Goal: Task Accomplishment & Management: Complete application form

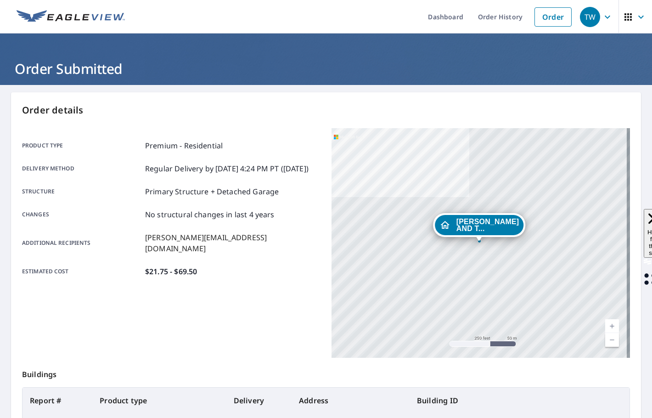
scroll to position [123, 0]
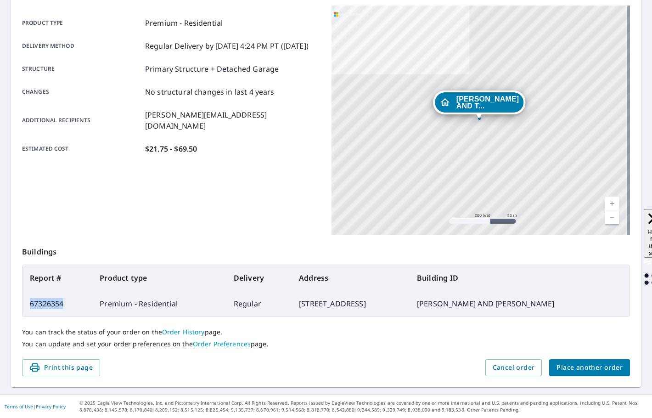
click at [580, 370] on span "Place another order" at bounding box center [590, 367] width 66 height 11
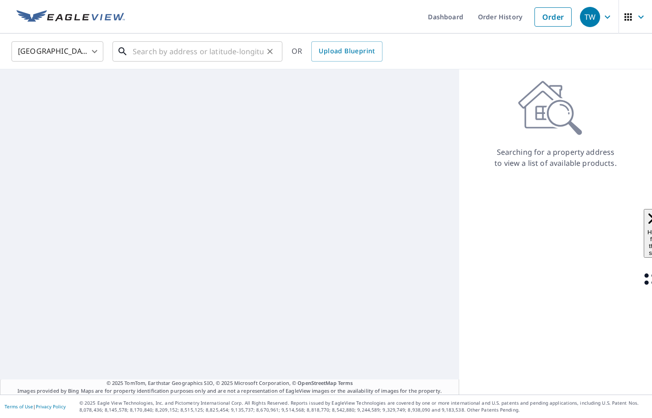
click at [193, 50] on input "text" at bounding box center [198, 52] width 131 height 26
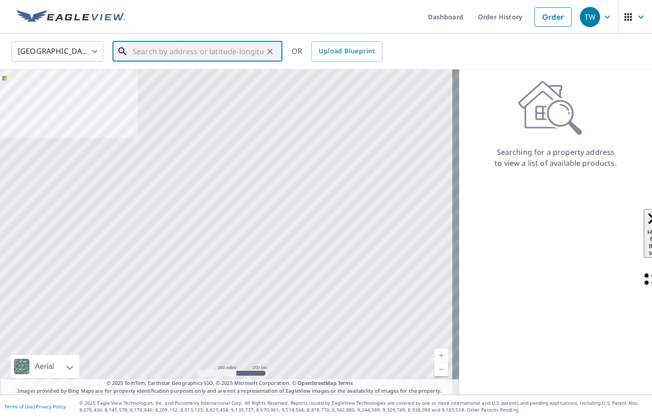
paste input "[STREET_ADDRESS][PERSON_NAME]"
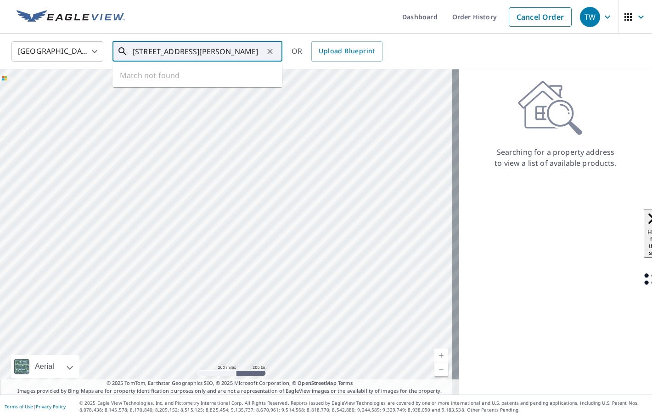
scroll to position [0, 41]
type input "[STREET_ADDRESS][PERSON_NAME]"
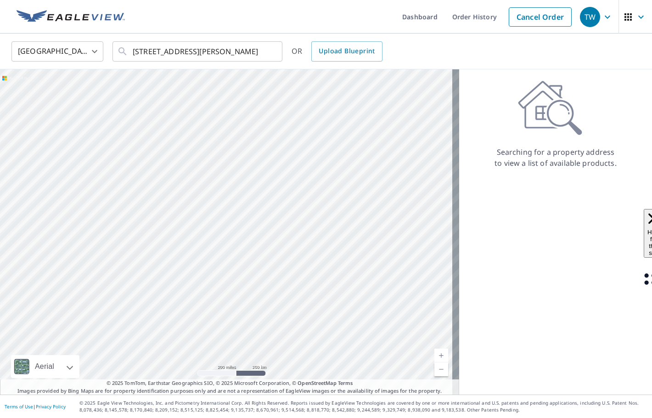
scroll to position [0, 0]
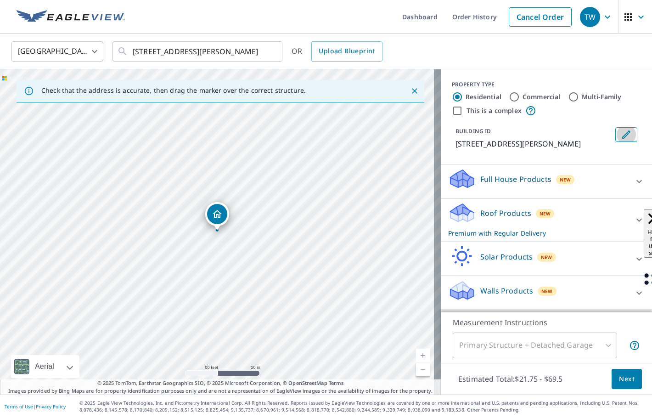
click at [621, 139] on icon "Edit building 1" at bounding box center [626, 134] width 11 height 11
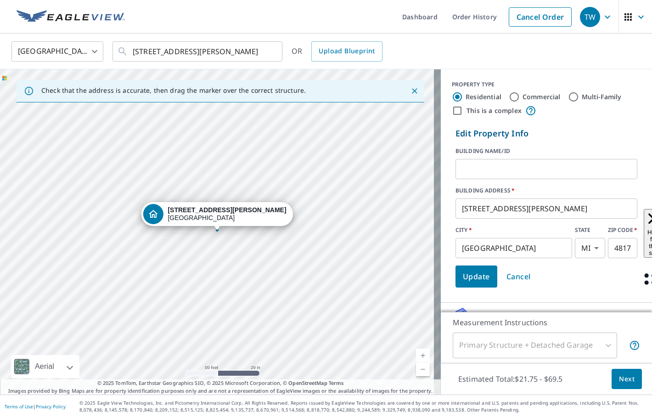
click at [510, 163] on input "text" at bounding box center [547, 169] width 182 height 26
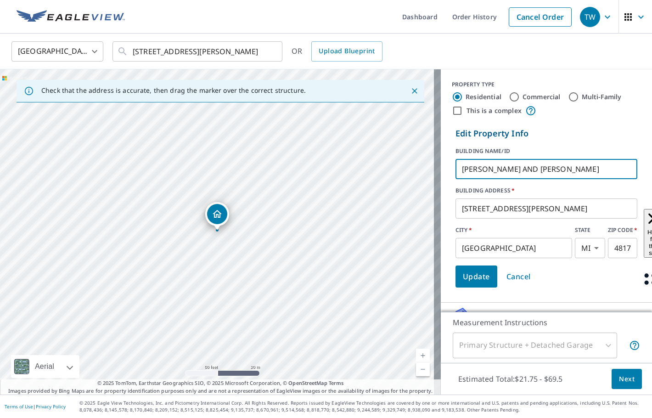
type input "[PERSON_NAME] AND [PERSON_NAME]"
click at [463, 281] on span "Update" at bounding box center [476, 276] width 27 height 13
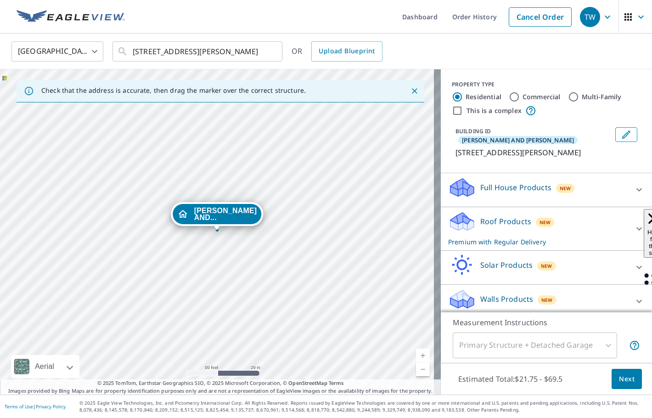
click at [634, 230] on icon at bounding box center [639, 228] width 11 height 11
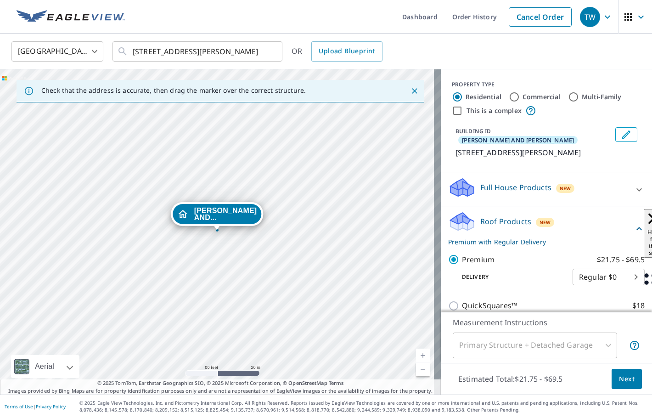
click at [629, 377] on button "Next" at bounding box center [627, 379] width 30 height 21
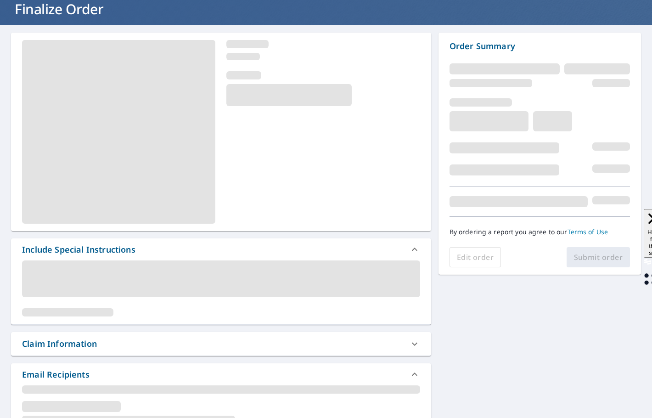
scroll to position [138, 0]
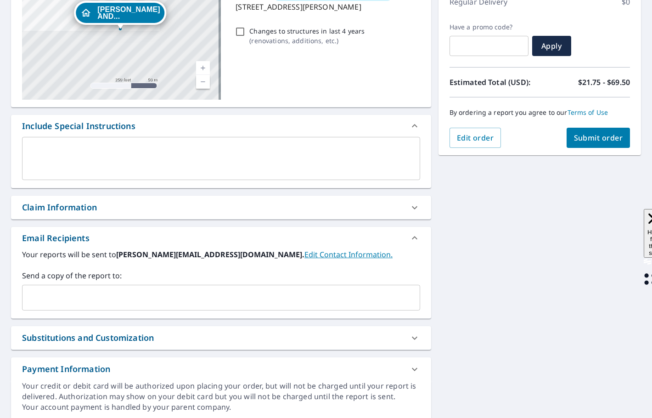
click at [34, 294] on input "text" at bounding box center [214, 297] width 376 height 17
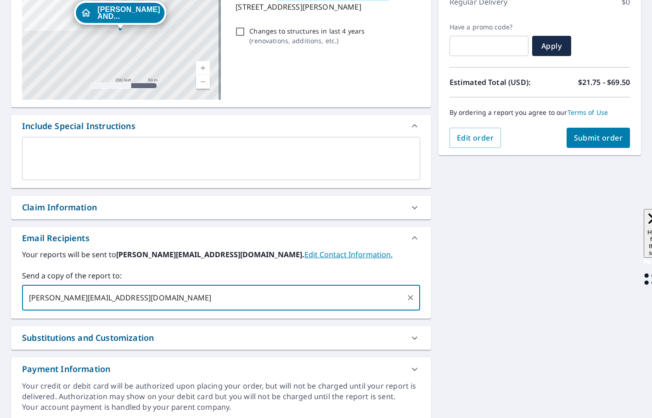
type input "[PERSON_NAME][EMAIL_ADDRESS][DOMAIN_NAME]"
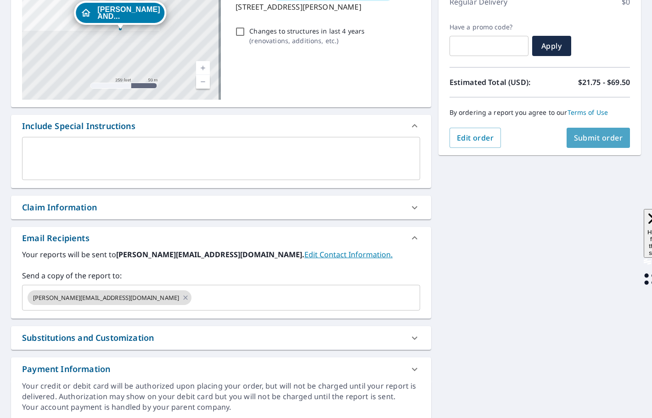
click at [593, 144] on button "Submit order" at bounding box center [599, 138] width 64 height 20
checkbox input "true"
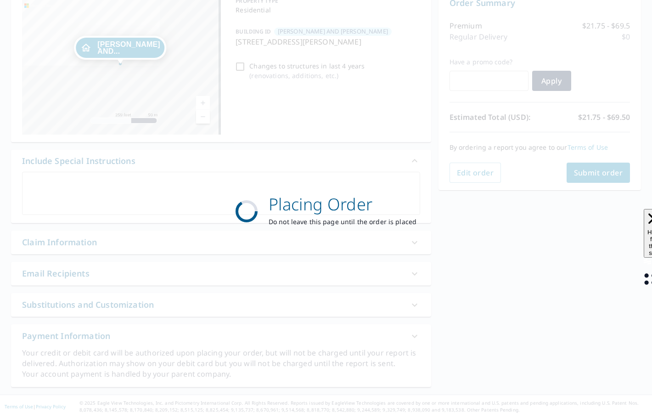
scroll to position [103, 0]
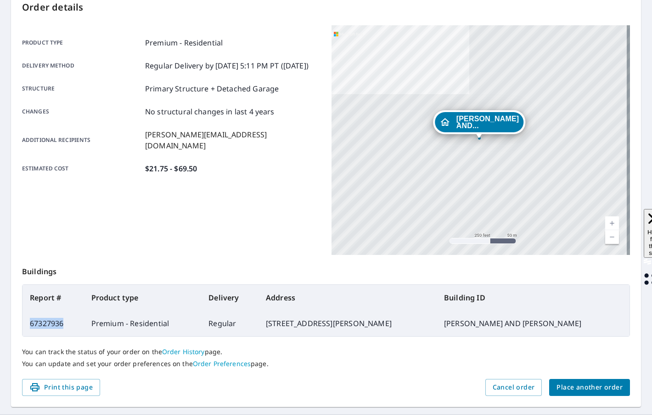
drag, startPoint x: 67, startPoint y: 325, endPoint x: 30, endPoint y: 319, distance: 36.8
click at [30, 319] on td "67327936" at bounding box center [54, 324] width 62 height 26
copy td "67327936"
click at [588, 387] on span "Place another order" at bounding box center [590, 387] width 66 height 11
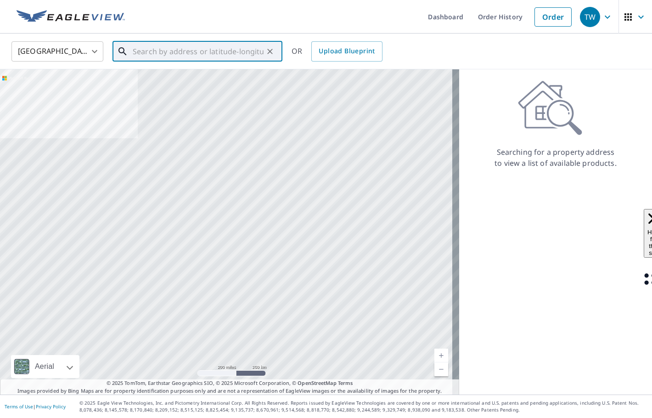
click at [171, 45] on input "text" at bounding box center [198, 52] width 131 height 26
paste input "[STREET_ADDRESS][PERSON_NAME]"
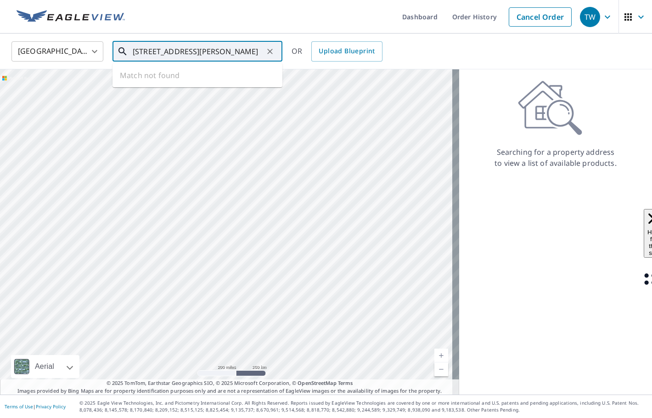
scroll to position [0, 4]
type input "[STREET_ADDRESS][PERSON_NAME]"
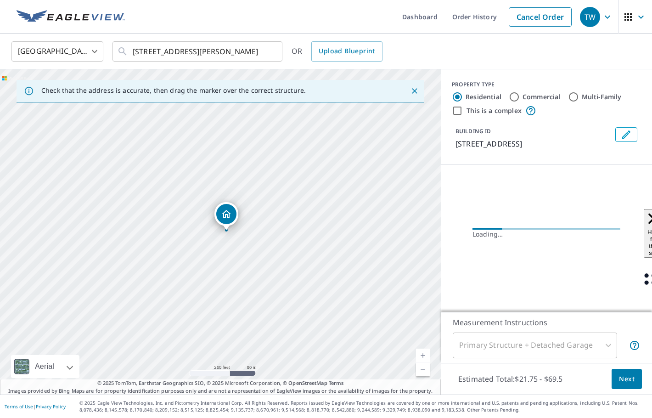
scroll to position [0, 0]
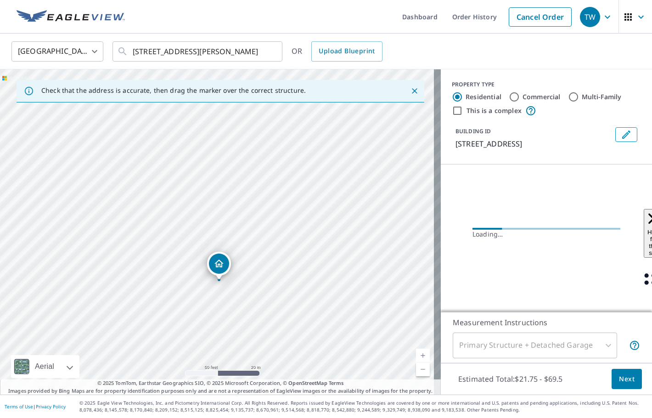
click at [623, 132] on icon "Edit building 1" at bounding box center [627, 134] width 8 height 8
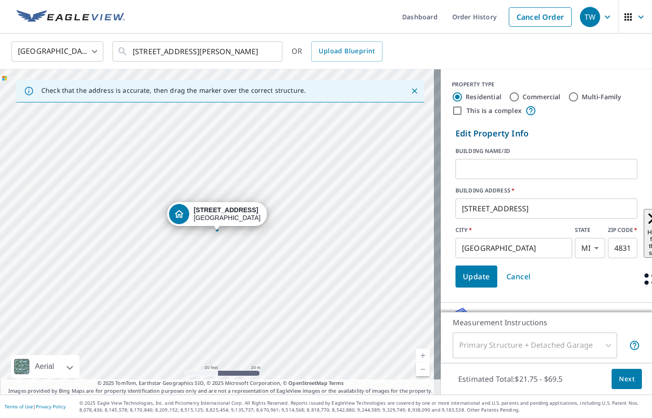
click at [538, 166] on input "text" at bounding box center [547, 169] width 182 height 26
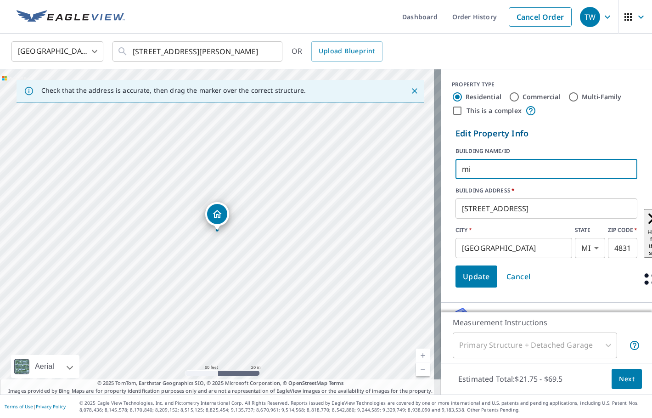
type input "m"
type input "[PERSON_NAME] AND [PERSON_NAME]"
click at [468, 282] on span "Update" at bounding box center [476, 276] width 27 height 13
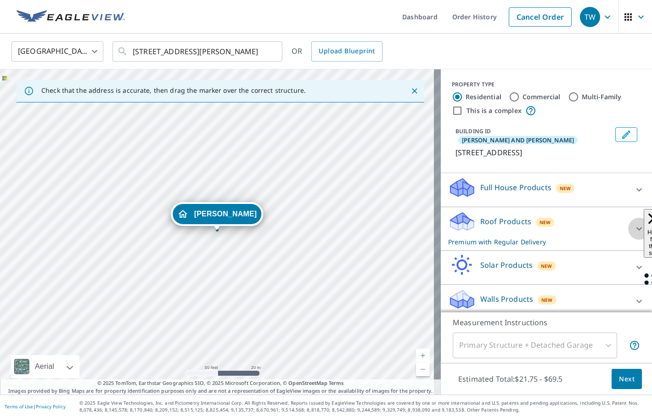
click at [637, 230] on icon at bounding box center [640, 228] width 6 height 3
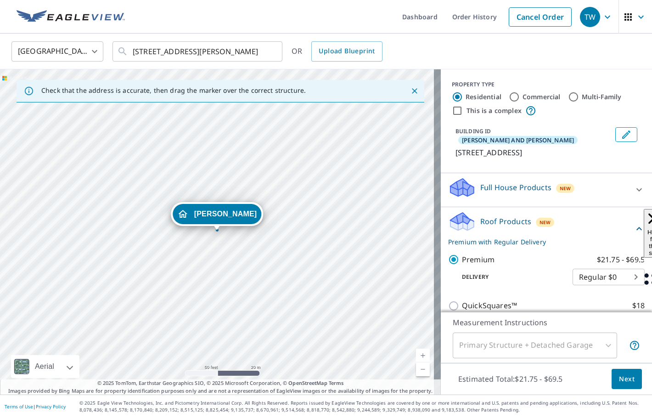
click at [624, 376] on span "Next" at bounding box center [627, 379] width 16 height 11
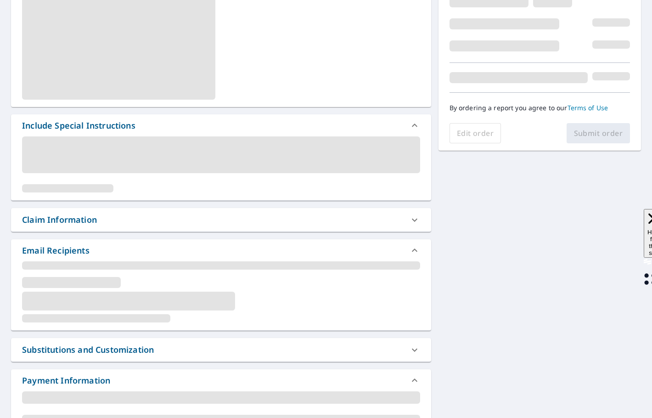
scroll to position [171, 0]
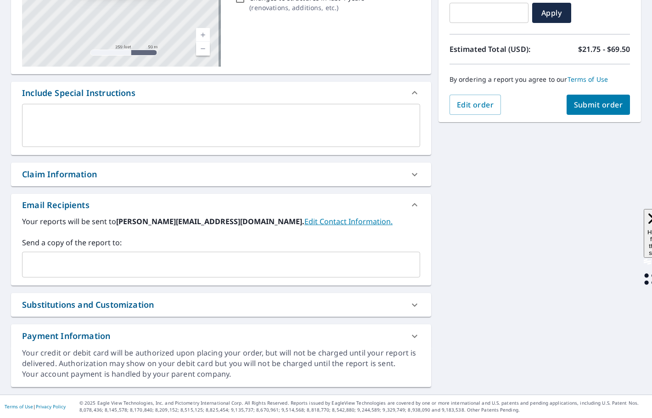
click at [42, 258] on input "text" at bounding box center [214, 264] width 376 height 17
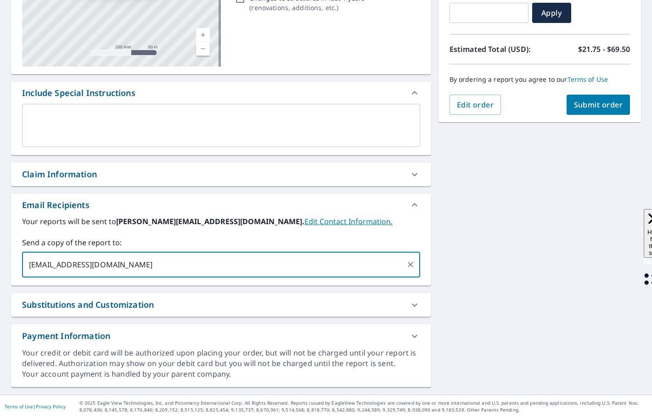
type input "[EMAIL_ADDRESS][DOMAIN_NAME]"
click at [600, 103] on span "Submit order" at bounding box center [598, 105] width 49 height 10
checkbox input "true"
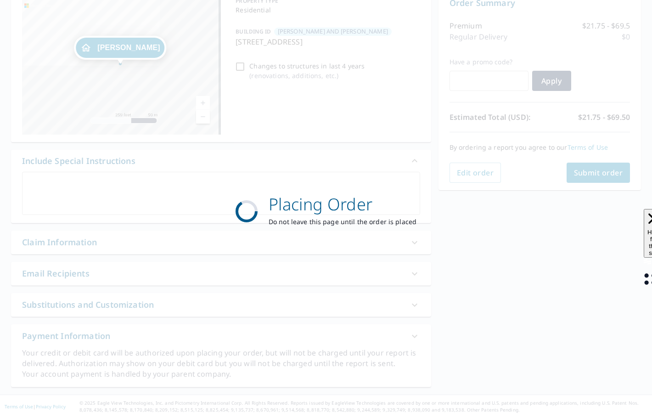
scroll to position [103, 0]
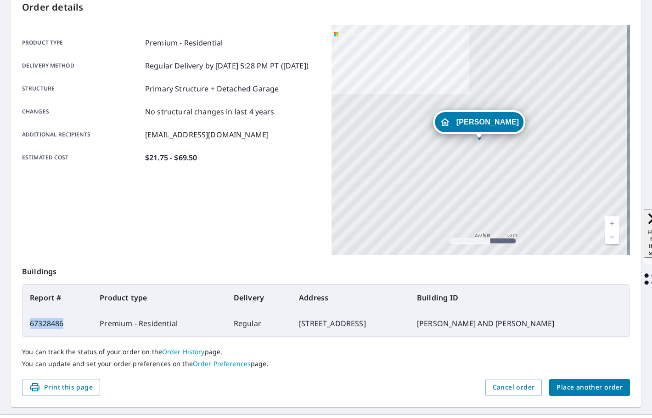
drag, startPoint x: 68, startPoint y: 324, endPoint x: 30, endPoint y: 329, distance: 37.9
click at [30, 329] on td "67328486" at bounding box center [58, 324] width 70 height 26
copy td "67328486"
click at [585, 388] on span "Place another order" at bounding box center [590, 387] width 66 height 11
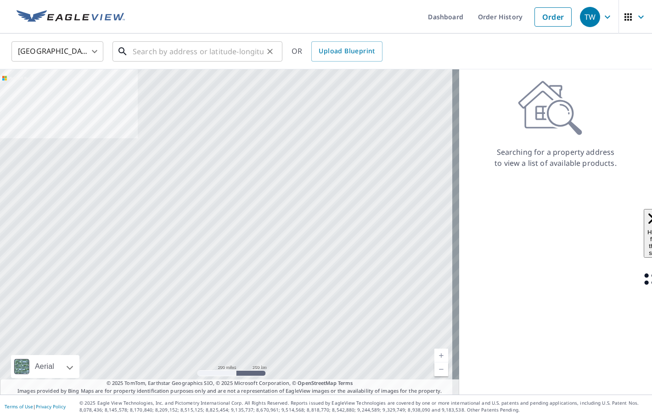
click at [190, 50] on input "text" at bounding box center [198, 52] width 131 height 26
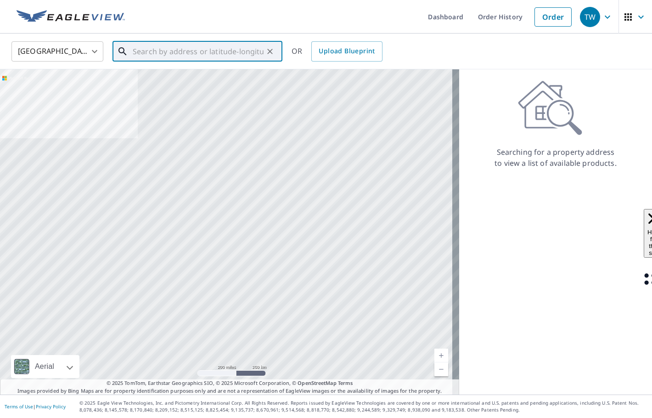
paste input "[STREET_ADDRESS]"
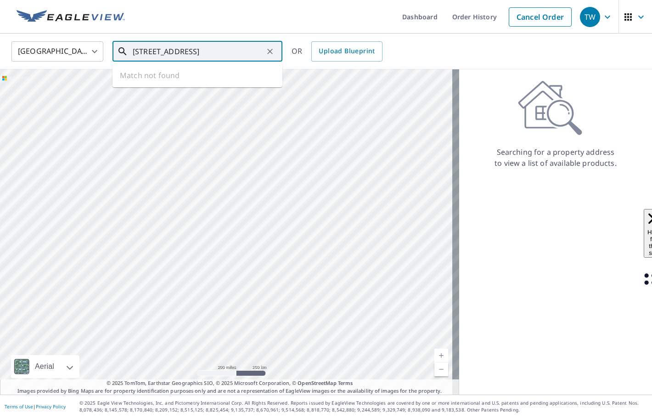
type input "[STREET_ADDRESS]"
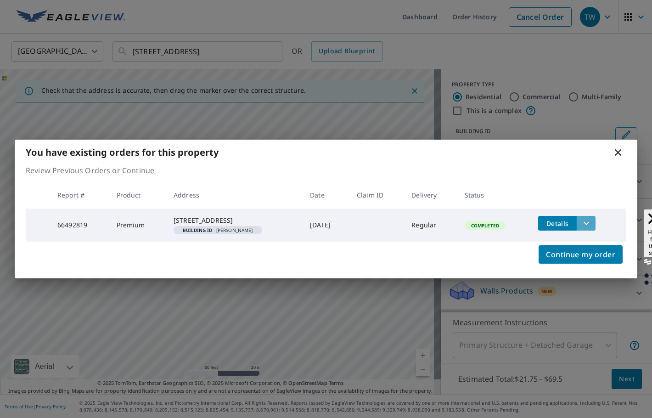
click at [591, 222] on icon "filesDropdownBtn-66492819" at bounding box center [586, 223] width 11 height 11
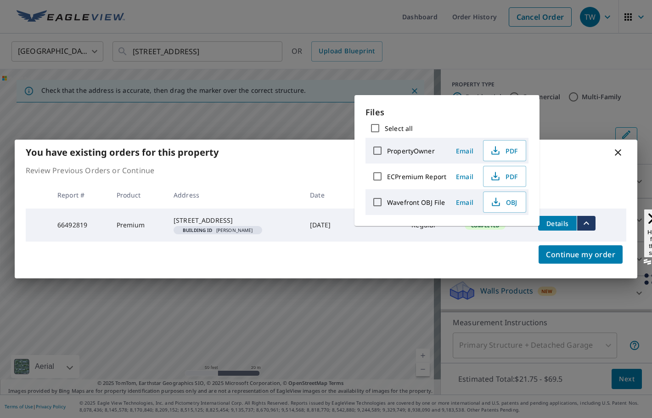
click at [374, 178] on input "ECPremium Report" at bounding box center [377, 176] width 19 height 19
checkbox input "true"
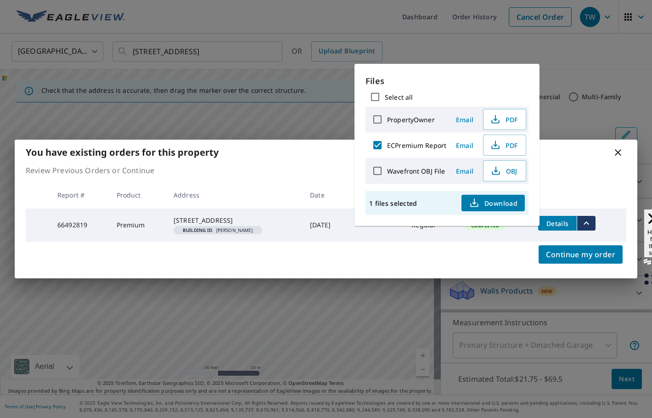
click at [494, 206] on span "Download" at bounding box center [493, 203] width 49 height 11
click at [618, 149] on icon at bounding box center [618, 152] width 6 height 6
